Goal: Use online tool/utility: Utilize a website feature to perform a specific function

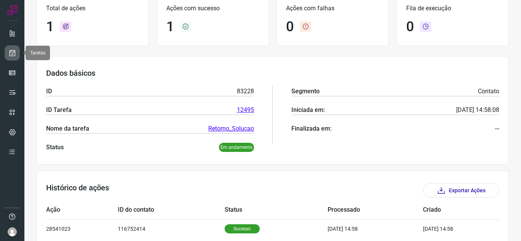
click at [11, 49] on icon at bounding box center [12, 53] width 8 height 8
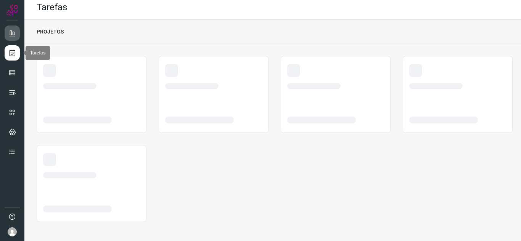
scroll to position [5, 0]
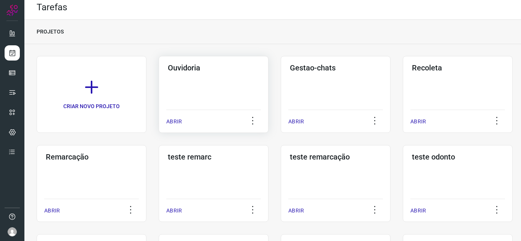
click at [167, 120] on p "ABRIR" at bounding box center [174, 122] width 16 height 8
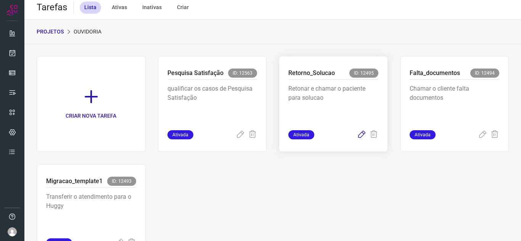
click at [359, 133] on icon at bounding box center [361, 134] width 9 height 9
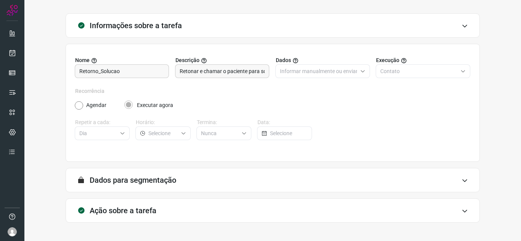
scroll to position [56, 0]
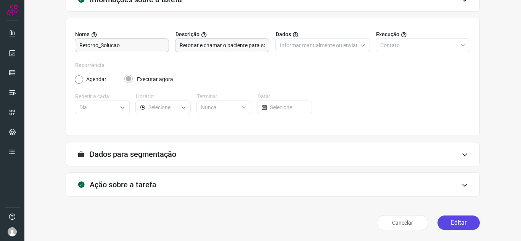
click at [446, 223] on button "Editar" at bounding box center [458, 223] width 42 height 14
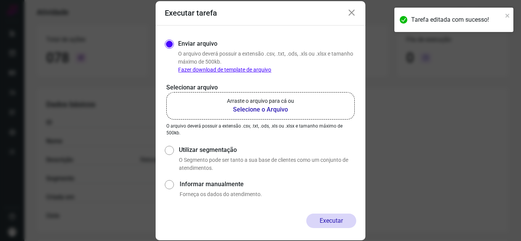
click at [229, 108] on b "Selecione o Arquivo" at bounding box center [260, 109] width 67 height 9
click at [0, 0] on input "Arraste o arquivo para cá ou Selecione o Arquivo" at bounding box center [0, 0] width 0 height 0
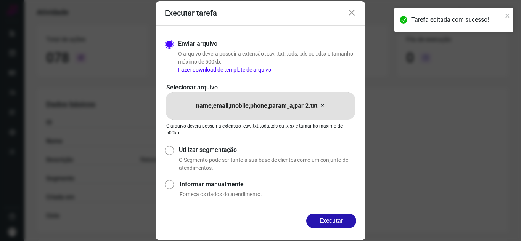
drag, startPoint x: 338, startPoint y: 226, endPoint x: 343, endPoint y: 199, distance: 26.8
click at [338, 225] on button "Executar" at bounding box center [331, 221] width 50 height 14
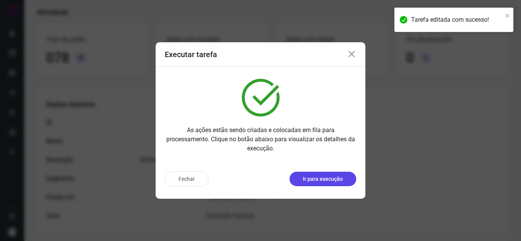
click at [338, 183] on button "Ir para execução" at bounding box center [322, 179] width 67 height 14
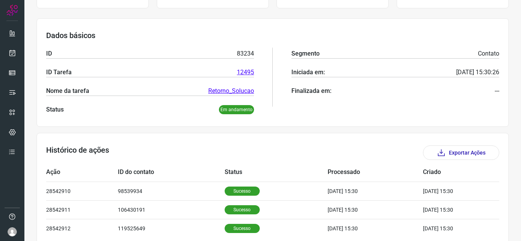
scroll to position [129, 0]
